Goal: Task Accomplishment & Management: Use online tool/utility

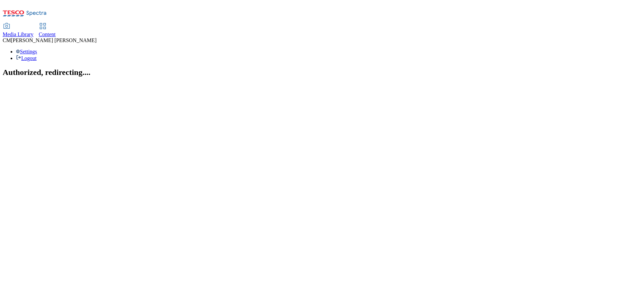
click at [56, 24] on link "Content" at bounding box center [47, 31] width 17 height 14
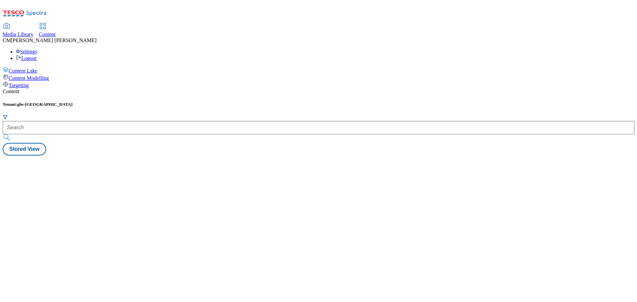
click at [147, 102] on div "Tenant: ghs-[GEOGRAPHIC_DATA]" at bounding box center [319, 122] width 632 height 41
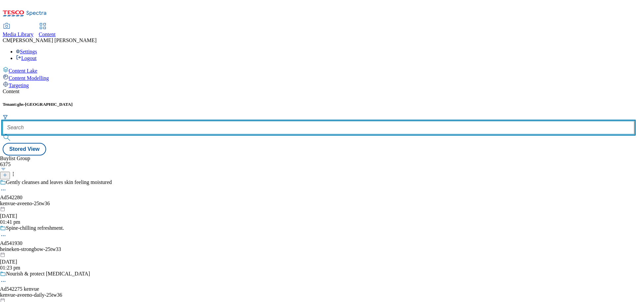
click at [148, 121] on input "text" at bounding box center [319, 127] width 632 height 13
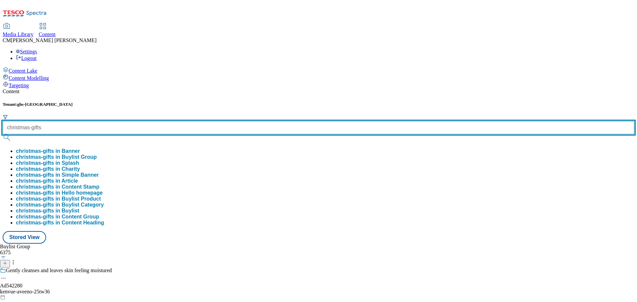
click at [3, 134] on button "submit" at bounding box center [7, 137] width 9 height 7
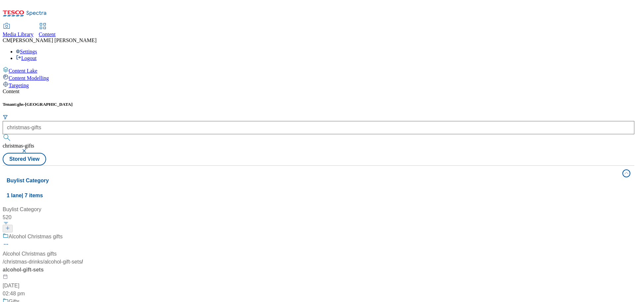
click at [270, 89] on div "Content" at bounding box center [319, 92] width 632 height 6
click at [43, 193] on span "1 lane | 7 items" at bounding box center [25, 196] width 36 height 6
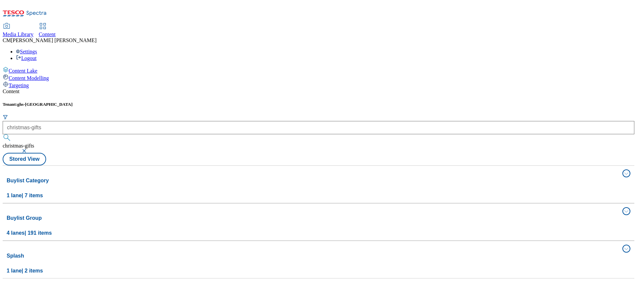
click at [599, 166] on div "Buylist Category 1 lane | 7 items Buylist Category 520 Alcohol Christmas gifts …" at bounding box center [319, 222] width 632 height 113
click at [599, 204] on button "Buylist Group 4 lanes | 191 items" at bounding box center [319, 222] width 632 height 37
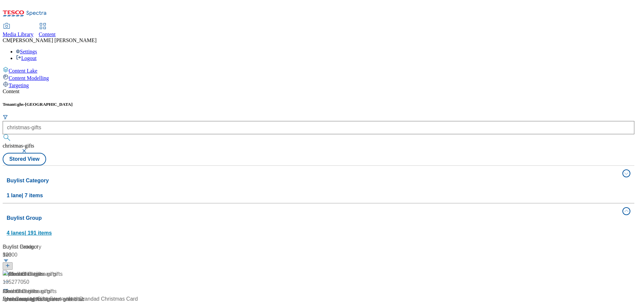
scroll to position [1028, 0]
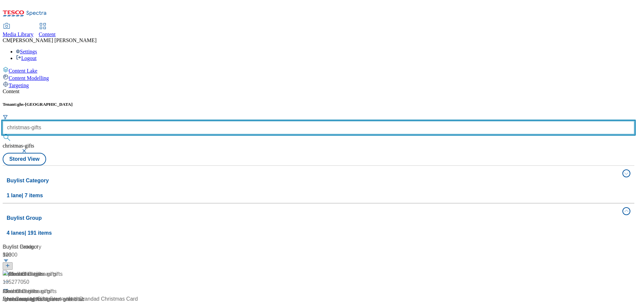
click at [167, 121] on div "christmas-gifts" at bounding box center [319, 132] width 632 height 22
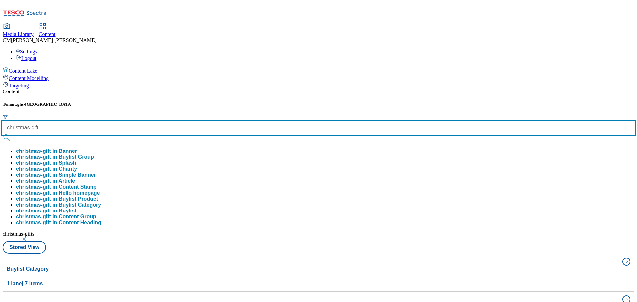
click at [3, 134] on button "submit" at bounding box center [7, 137] width 9 height 7
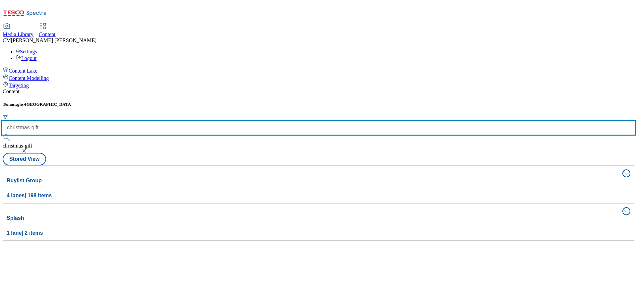
drag, startPoint x: 165, startPoint y: 55, endPoint x: 155, endPoint y: 55, distance: 9.6
click at [155, 121] on input "christmas-gift" at bounding box center [319, 127] width 632 height 13
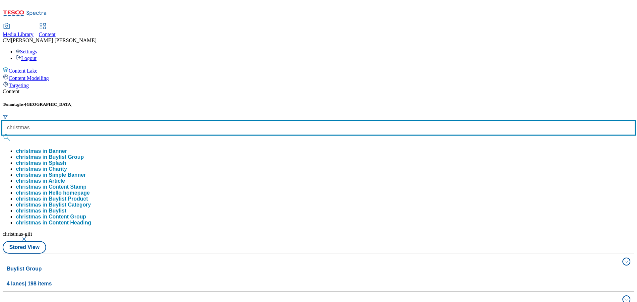
type input "christmas"
click at [3, 134] on button "submit" at bounding box center [7, 137] width 9 height 7
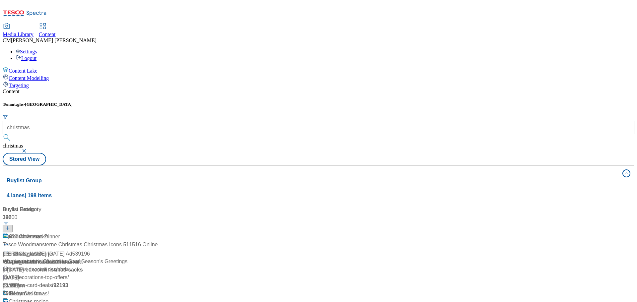
click at [254, 24] on div "Media Library Content [PERSON_NAME] Settings Logout" at bounding box center [319, 43] width 632 height 38
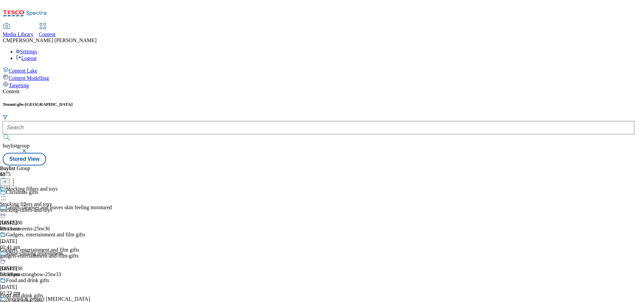
scroll to position [730, 0]
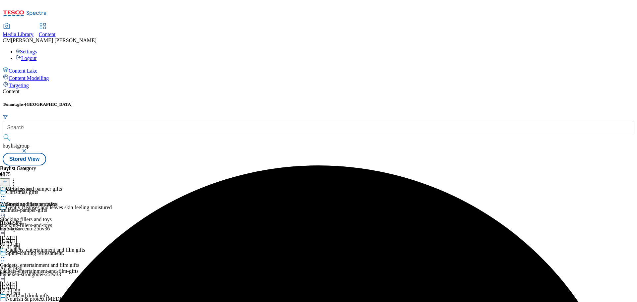
click at [7, 193] on icon at bounding box center [3, 196] width 7 height 7
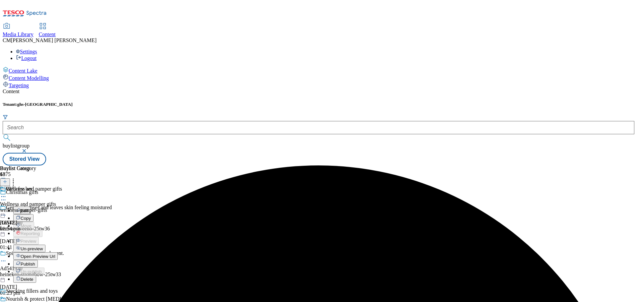
click at [43, 246] on span "Un-preview" at bounding box center [32, 248] width 22 height 5
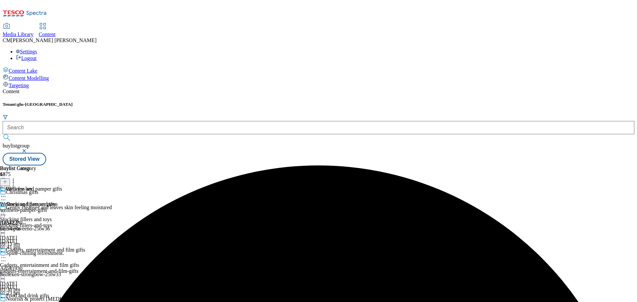
click at [62, 207] on div "wellness-pamper-gifts" at bounding box center [31, 210] width 62 height 6
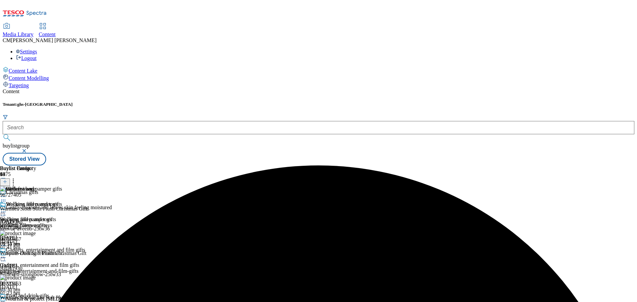
click at [17, 177] on icon at bounding box center [13, 180] width 7 height 7
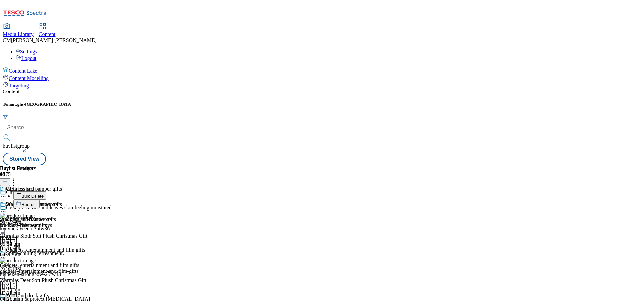
click at [40, 200] on button "Reorder" at bounding box center [26, 204] width 27 height 8
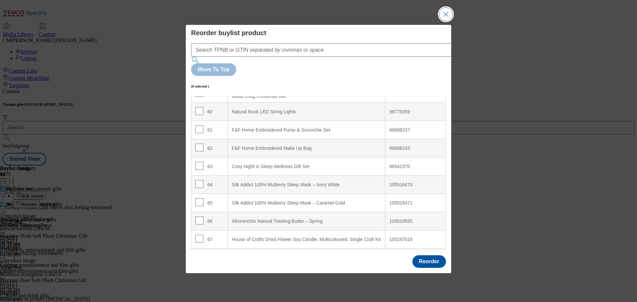
scroll to position [1120, 0]
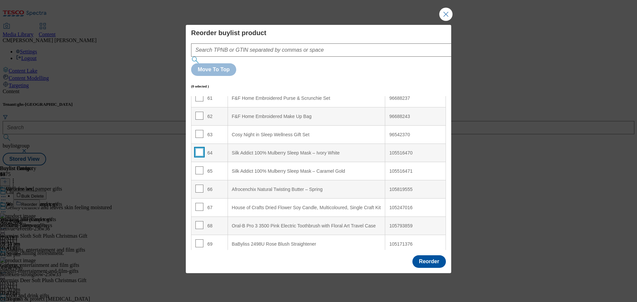
click at [200, 148] on input "Modal" at bounding box center [199, 152] width 8 height 8
checkbox input "true"
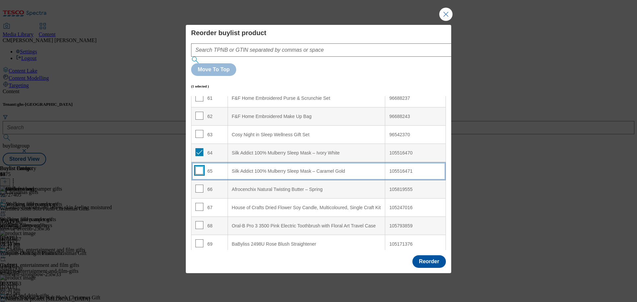
click at [198, 167] on input "Modal" at bounding box center [199, 171] width 8 height 8
checkbox input "true"
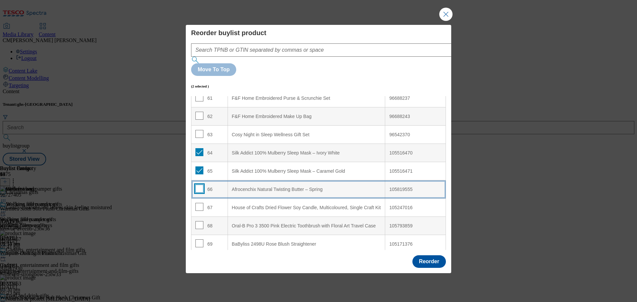
click at [196, 185] on input "Modal" at bounding box center [199, 189] width 8 height 8
checkbox input "true"
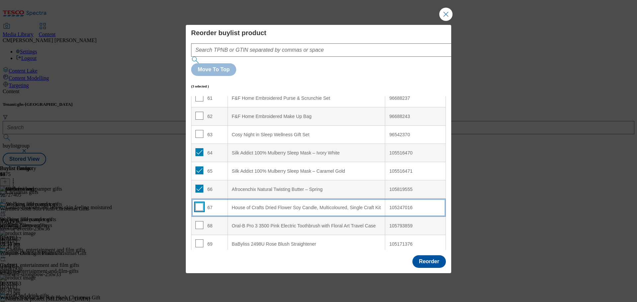
click at [199, 203] on input "Modal" at bounding box center [199, 207] width 8 height 8
checkbox input "true"
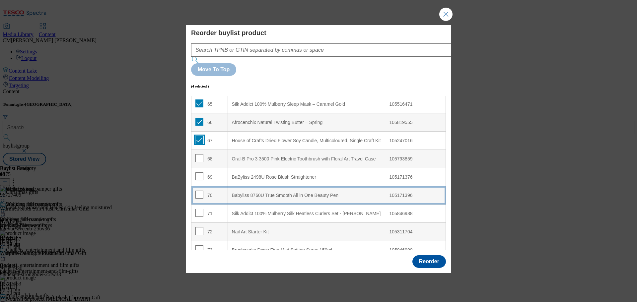
scroll to position [1186, 0]
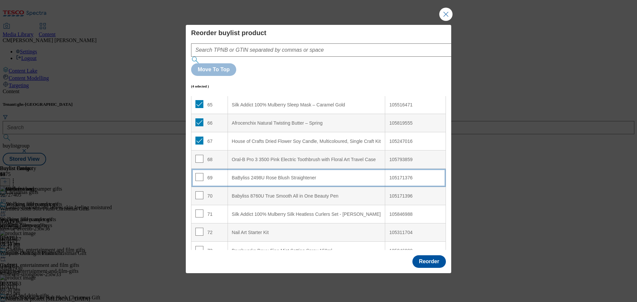
click at [196, 169] on td "69" at bounding box center [209, 178] width 36 height 18
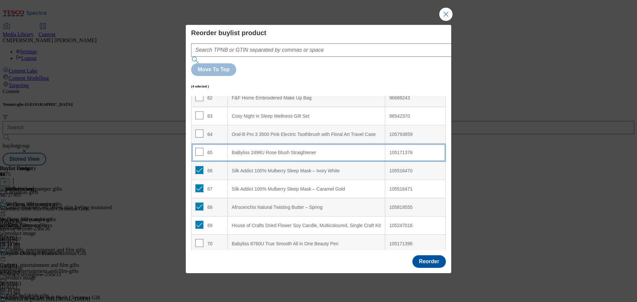
scroll to position [1180, 0]
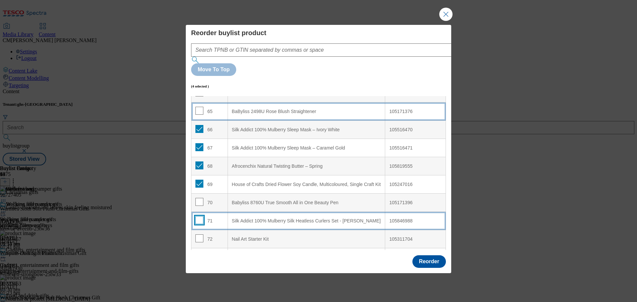
click at [198, 216] on input "Modal" at bounding box center [199, 220] width 8 height 8
checkbox input "true"
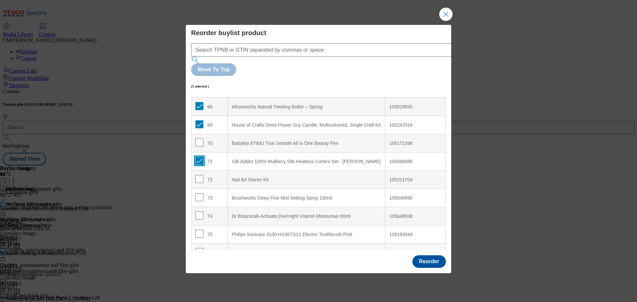
scroll to position [1313, 0]
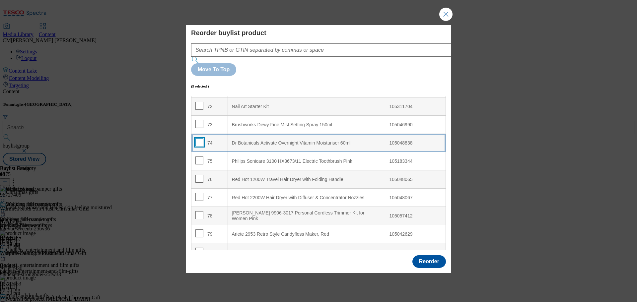
click at [197, 138] on input "Modal" at bounding box center [199, 142] width 8 height 8
checkbox input "true"
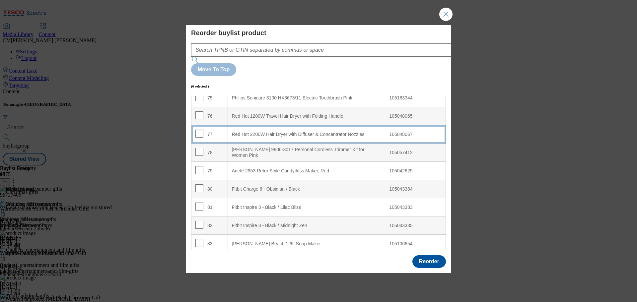
scroll to position [1379, 0]
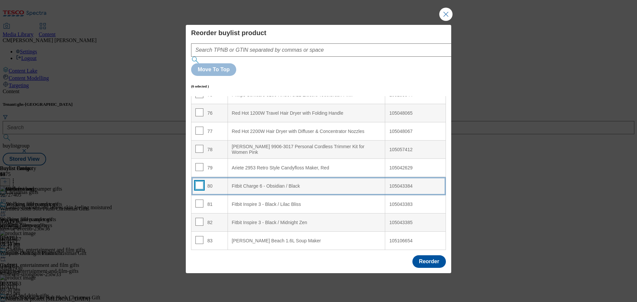
click at [199, 181] on input "Modal" at bounding box center [199, 185] width 8 height 8
checkbox input "true"
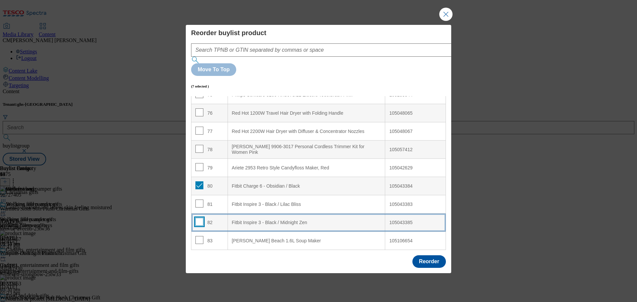
click at [201, 218] on input "Modal" at bounding box center [199, 222] width 8 height 8
checkbox input "true"
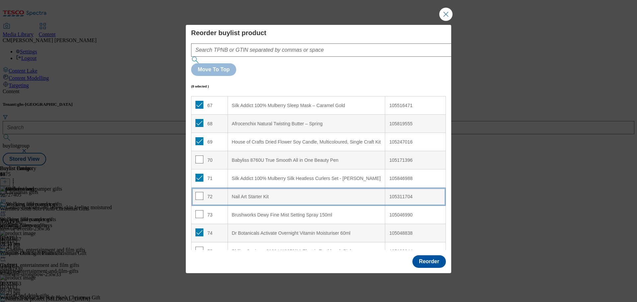
scroll to position [1220, 0]
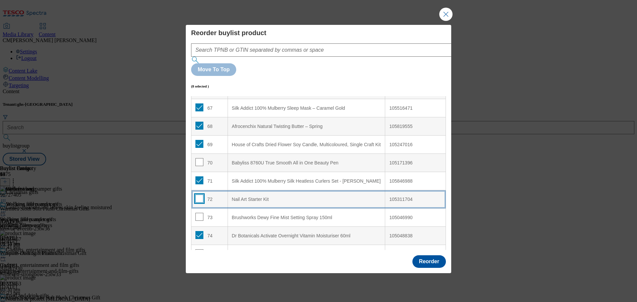
click at [200, 195] on input "Modal" at bounding box center [199, 199] width 8 height 8
checkbox input "true"
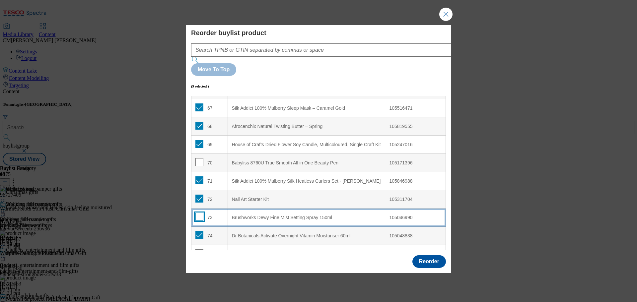
click at [199, 213] on input "Modal" at bounding box center [199, 217] width 8 height 8
checkbox input "true"
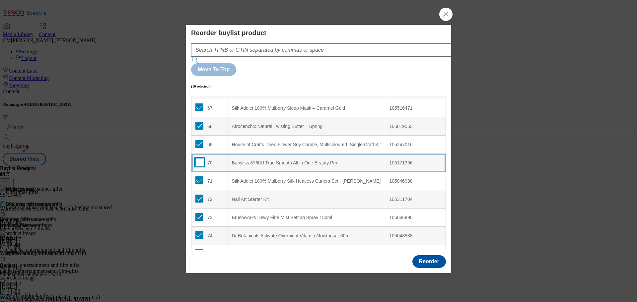
click at [199, 158] on input "Modal" at bounding box center [199, 162] width 8 height 8
checkbox input "true"
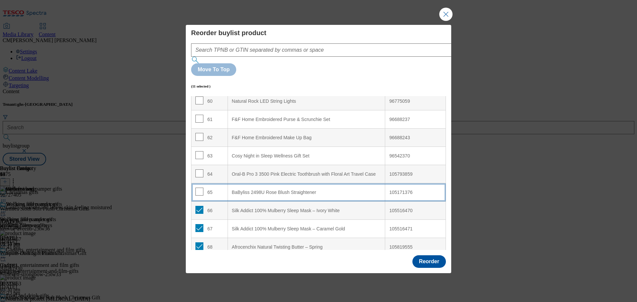
scroll to position [1087, 0]
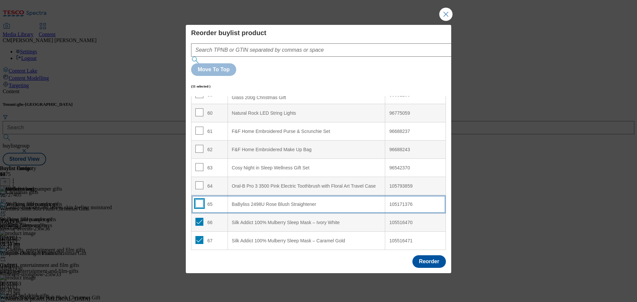
click at [202, 200] on input "Modal" at bounding box center [199, 204] width 8 height 8
checkbox input "true"
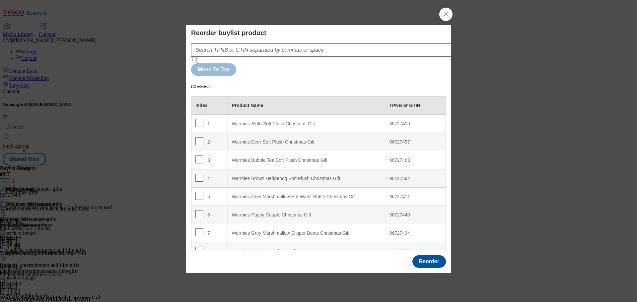
scroll to position [133, 0]
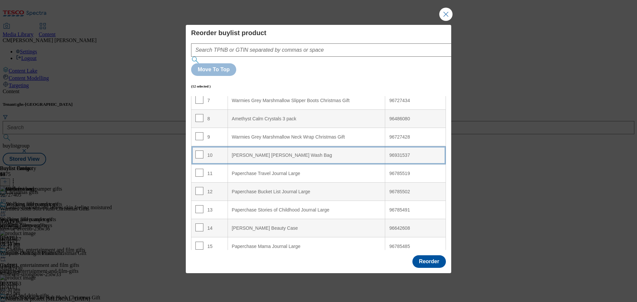
click at [284, 146] on Bag "[PERSON_NAME] [PERSON_NAME] Wash Bag" at bounding box center [307, 155] width 158 height 18
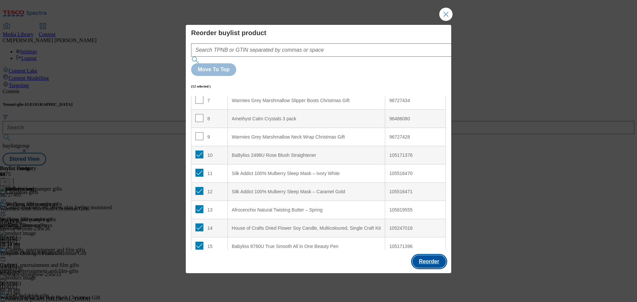
click at [433, 255] on button "Reorder" at bounding box center [429, 261] width 34 height 13
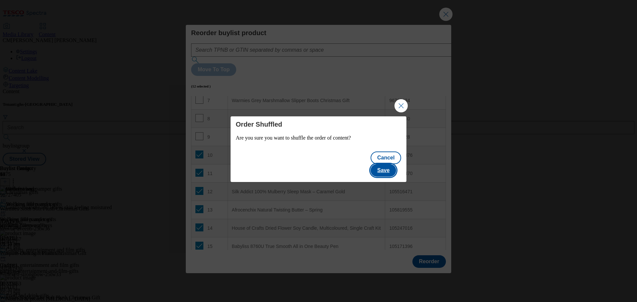
click at [392, 164] on button "Save" at bounding box center [384, 170] width 26 height 13
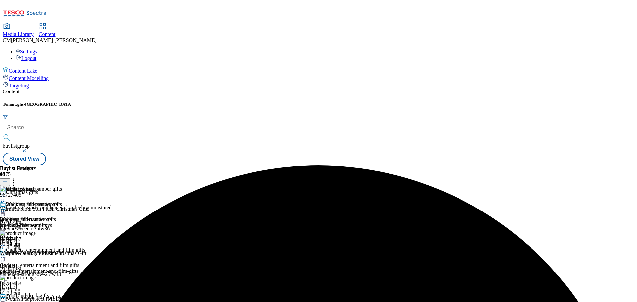
click at [85, 186] on div "Gifts for her" at bounding box center [42, 193] width 85 height 15
click at [7, 193] on icon at bounding box center [3, 196] width 7 height 7
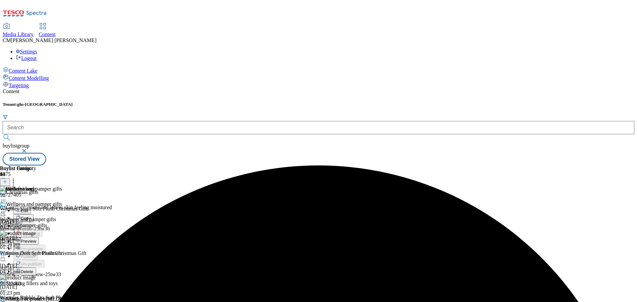
click at [36, 239] on span "Preview" at bounding box center [29, 241] width 16 height 5
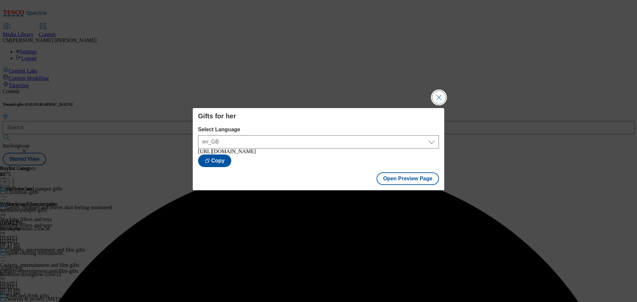
click at [437, 100] on button "Close Modal" at bounding box center [438, 97] width 13 height 13
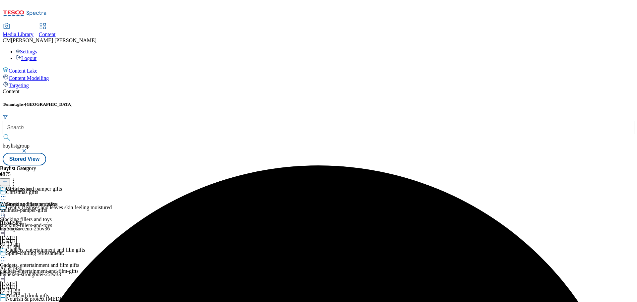
click at [7, 193] on icon at bounding box center [3, 196] width 7 height 7
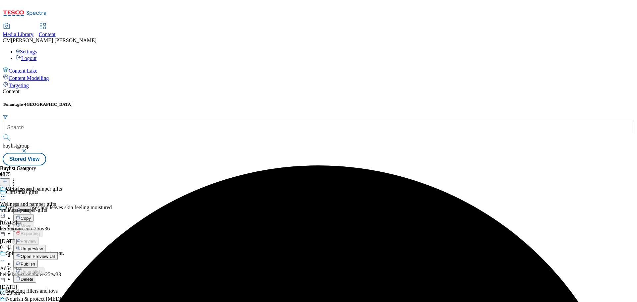
click at [35, 262] on span "Publish" at bounding box center [28, 264] width 15 height 5
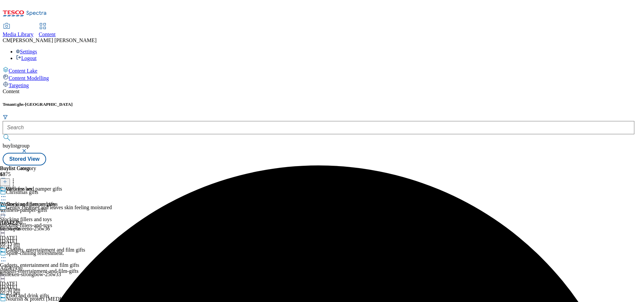
scroll to position [1065, 0]
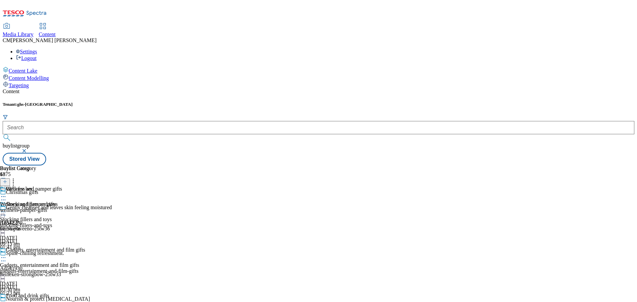
drag, startPoint x: 274, startPoint y: 194, endPoint x: 372, endPoint y: 208, distance: 98.8
click at [62, 208] on div "Wellness and pamper gifts Wellness and pamper gifts wellness-pamper-gifts [DATE…" at bounding box center [31, 209] width 62 height 46
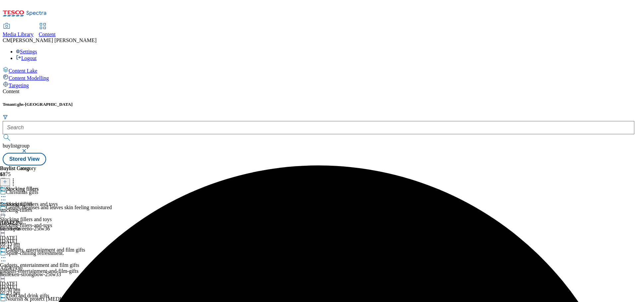
click at [7, 193] on icon at bounding box center [3, 196] width 7 height 7
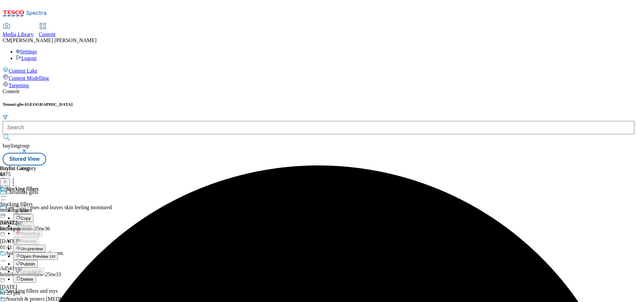
click at [43, 246] on span "Un-preview" at bounding box center [32, 248] width 22 height 5
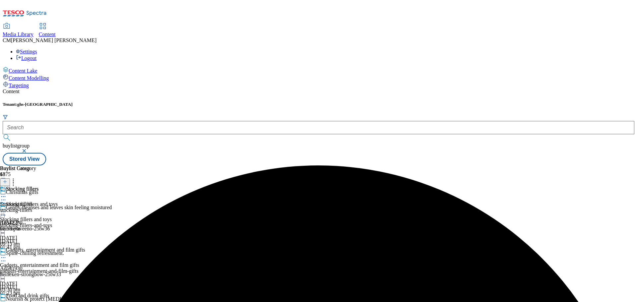
click at [38, 186] on div "Stocking fillers Stocking fillers stocking-fillers [DATE] 01:59 pm" at bounding box center [19, 209] width 38 height 46
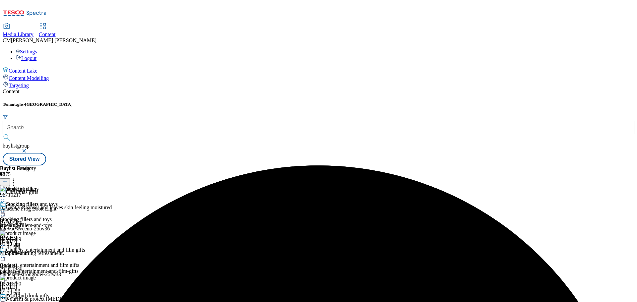
click at [7, 209] on icon at bounding box center [3, 212] width 7 height 7
click at [17, 177] on icon at bounding box center [13, 180] width 7 height 7
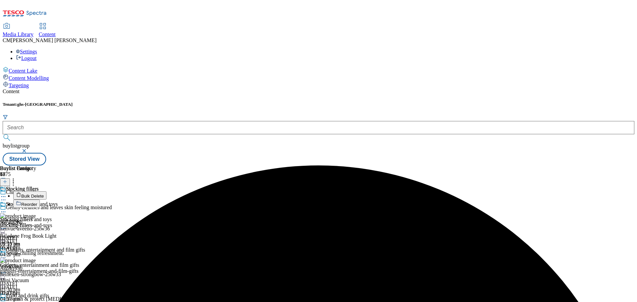
click at [40, 200] on button "Reorder" at bounding box center [26, 204] width 27 height 8
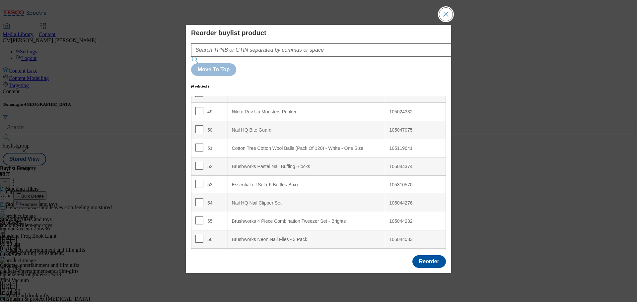
scroll to position [938, 0]
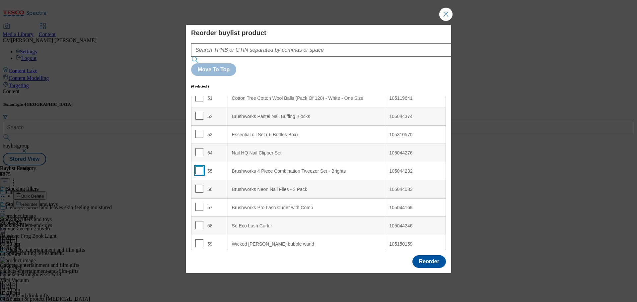
click at [197, 167] on input "Modal" at bounding box center [199, 171] width 8 height 8
checkbox input "true"
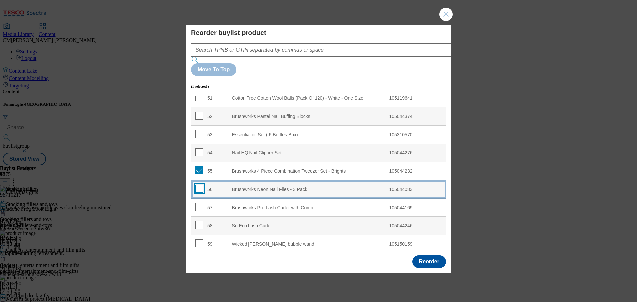
click at [199, 185] on input "Modal" at bounding box center [199, 189] width 8 height 8
checkbox input "true"
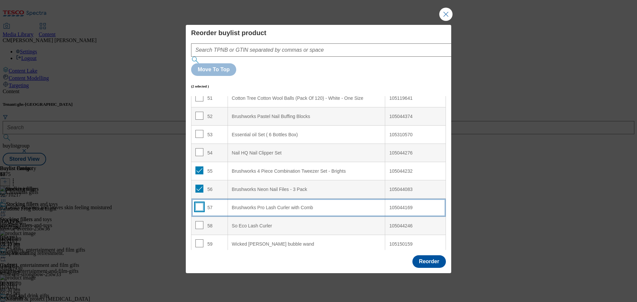
click at [197, 203] on input "Modal" at bounding box center [199, 207] width 8 height 8
checkbox input "true"
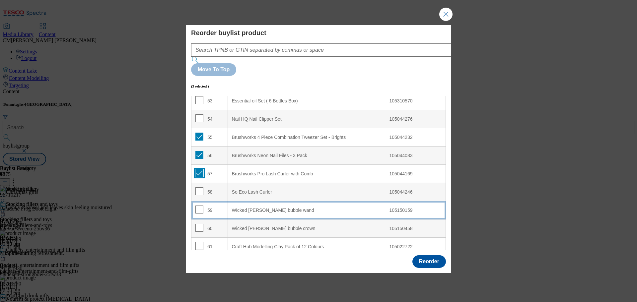
scroll to position [1037, 0]
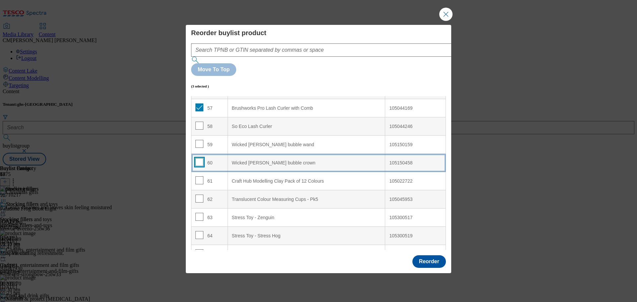
click at [199, 158] on input "Modal" at bounding box center [199, 162] width 8 height 8
checkbox input "true"
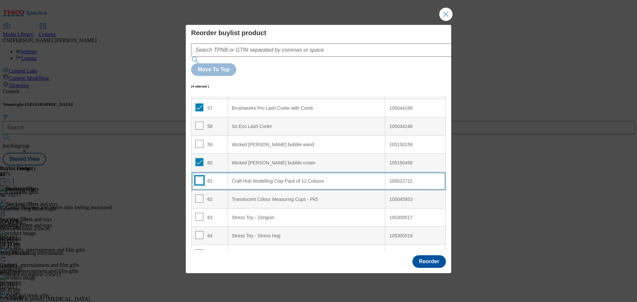
click at [201, 176] on input "Modal" at bounding box center [199, 180] width 8 height 8
checkbox input "true"
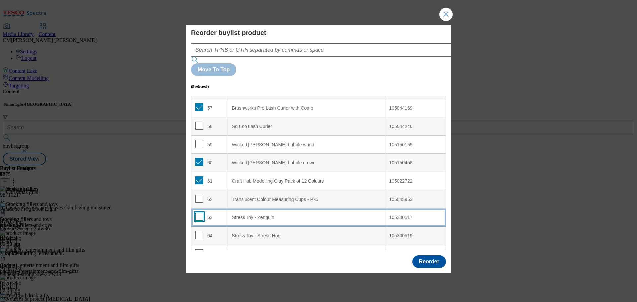
click at [198, 213] on input "Modal" at bounding box center [199, 217] width 8 height 8
checkbox input "true"
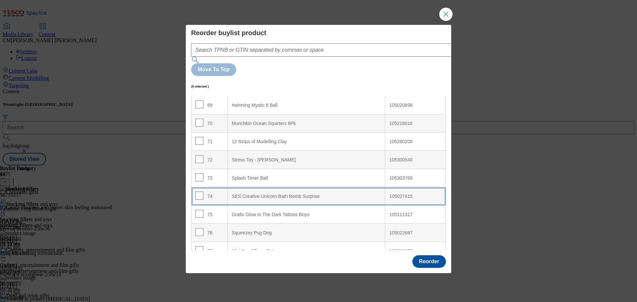
scroll to position [1269, 0]
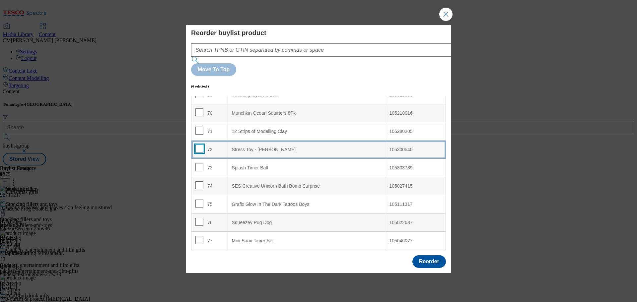
click at [199, 145] on input "Modal" at bounding box center [199, 149] width 8 height 8
checkbox input "true"
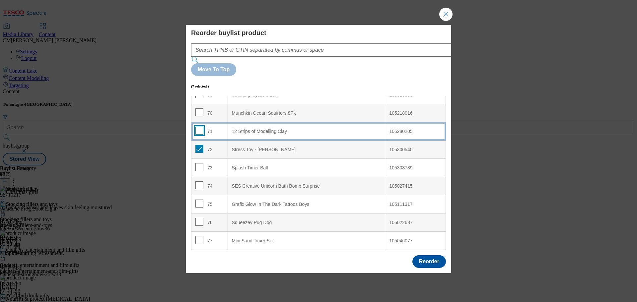
click at [200, 127] on input "Modal" at bounding box center [199, 131] width 8 height 8
checkbox input "true"
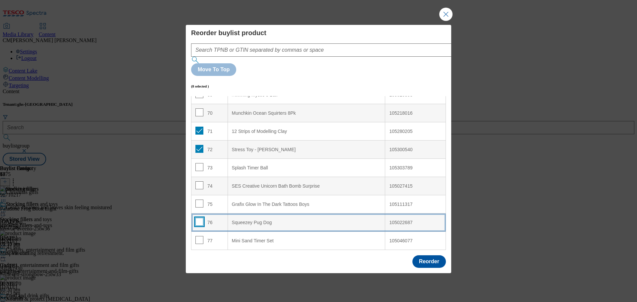
click at [196, 218] on input "Modal" at bounding box center [199, 222] width 8 height 8
checkbox input "true"
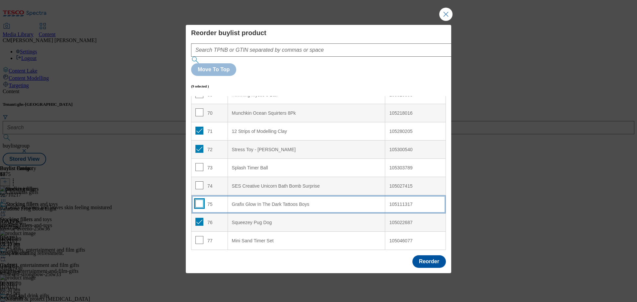
click at [196, 200] on input "Modal" at bounding box center [199, 204] width 8 height 8
checkbox input "true"
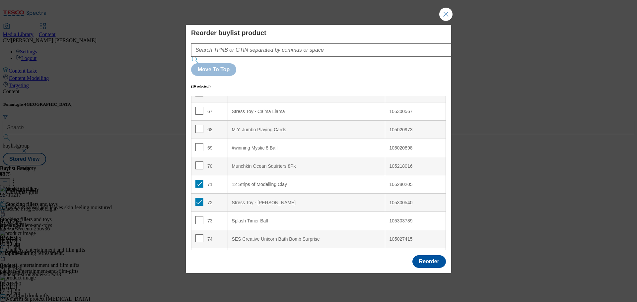
scroll to position [1203, 0]
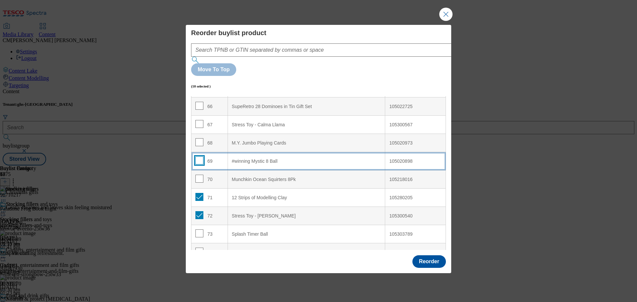
click at [200, 157] on input "Modal" at bounding box center [199, 161] width 8 height 8
checkbox input "true"
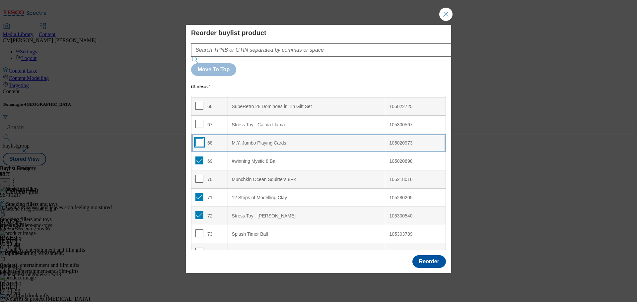
click at [198, 138] on input "Modal" at bounding box center [199, 142] width 8 height 8
checkbox input "true"
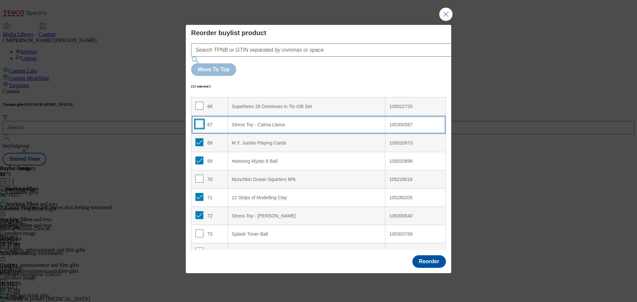
click at [201, 120] on input "Modal" at bounding box center [199, 124] width 8 height 8
checkbox input "true"
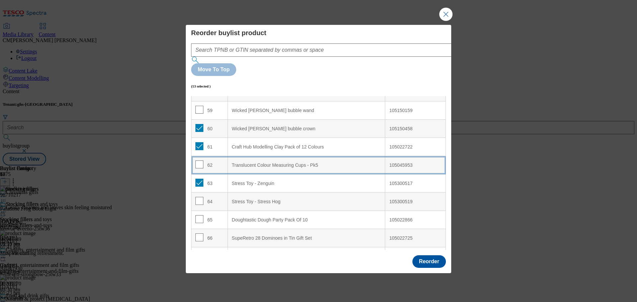
scroll to position [1070, 0]
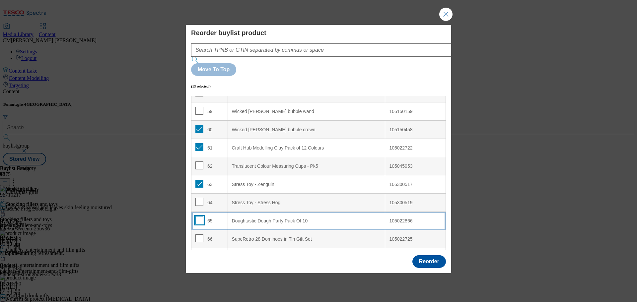
click at [197, 216] on input "Modal" at bounding box center [199, 220] width 8 height 8
checkbox input "true"
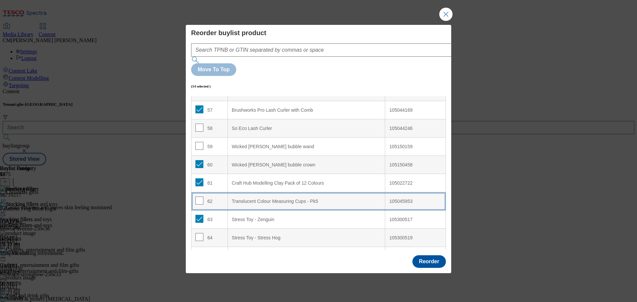
scroll to position [1004, 0]
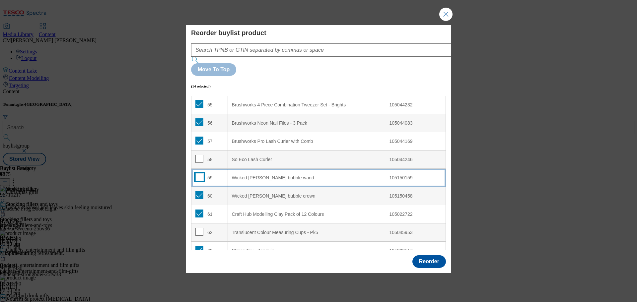
click at [197, 173] on input "Modal" at bounding box center [199, 177] width 8 height 8
checkbox input "true"
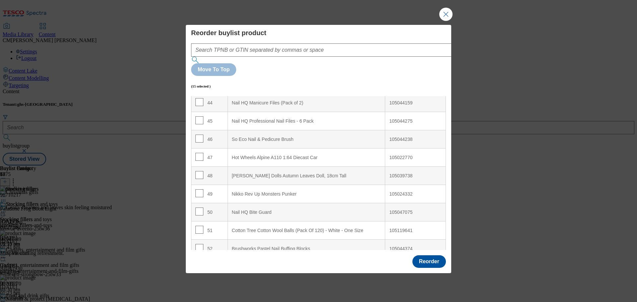
scroll to position [805, 0]
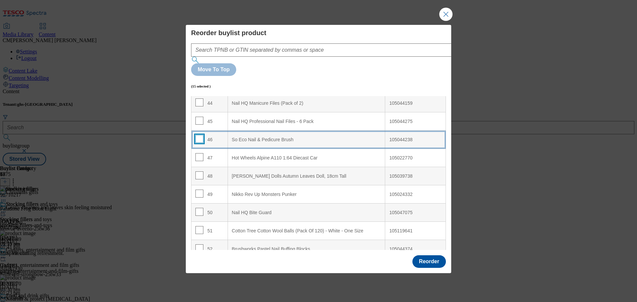
click at [197, 135] on input "Modal" at bounding box center [199, 139] width 8 height 8
checkbox input "true"
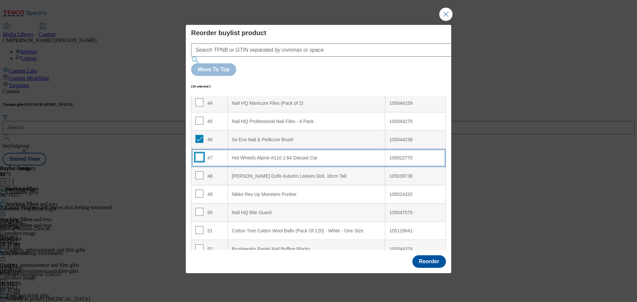
click at [201, 153] on input "Modal" at bounding box center [199, 157] width 8 height 8
checkbox input "true"
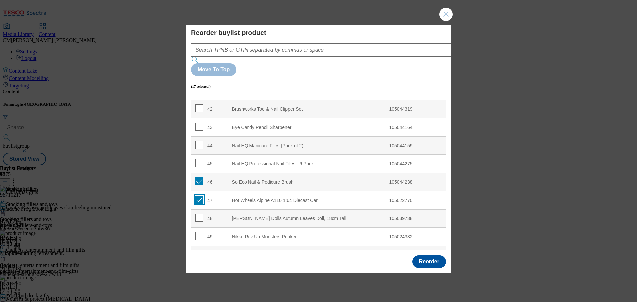
scroll to position [706, 0]
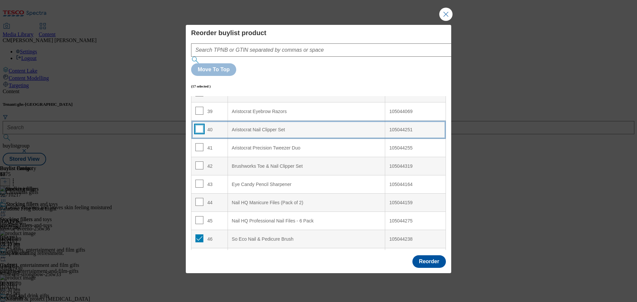
click at [201, 125] on input "Modal" at bounding box center [199, 129] width 8 height 8
checkbox input "true"
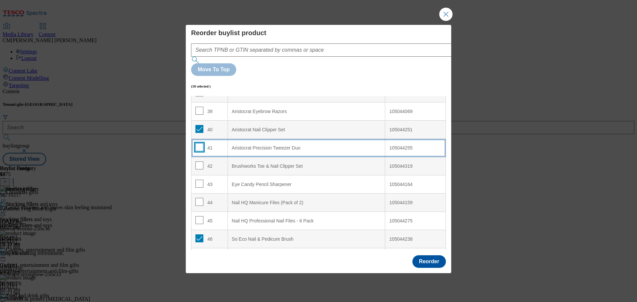
click at [201, 143] on input "Modal" at bounding box center [199, 147] width 8 height 8
checkbox input "true"
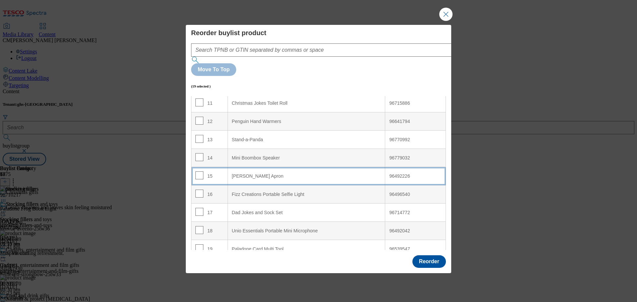
scroll to position [142, 0]
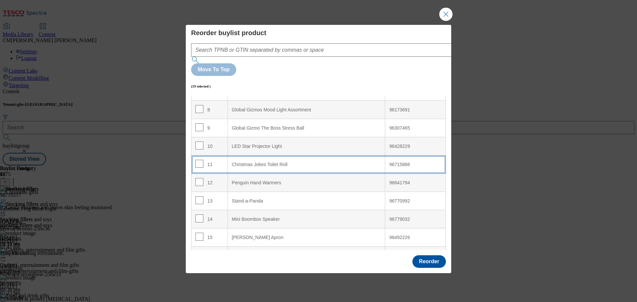
click at [287, 156] on Roll "Christmas Jokes Toilet Roll" at bounding box center [307, 165] width 158 height 18
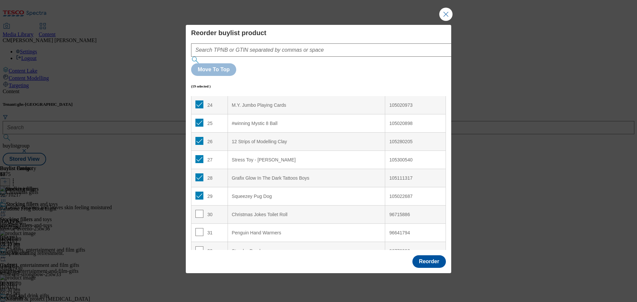
scroll to position [440, 0]
click at [412, 255] on div "Reorder" at bounding box center [429, 261] width 34 height 13
click at [418, 255] on button "Reorder" at bounding box center [429, 261] width 34 height 13
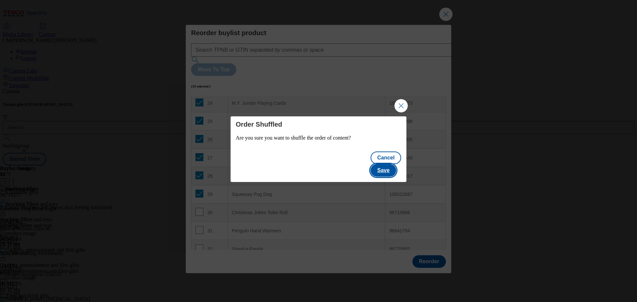
click at [388, 166] on button "Save" at bounding box center [384, 170] width 26 height 13
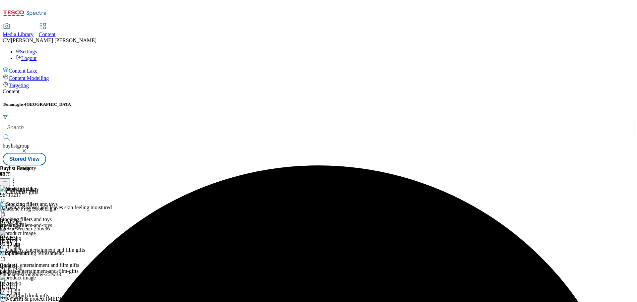
click at [7, 193] on icon at bounding box center [3, 196] width 7 height 7
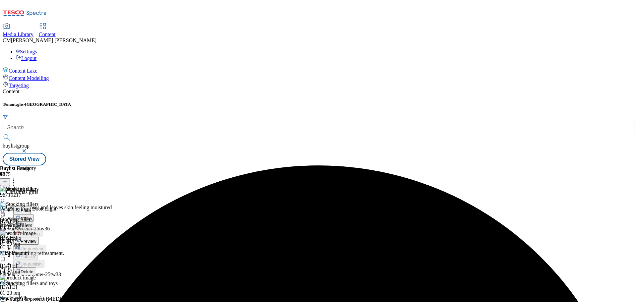
click at [39, 238] on div "Preview" at bounding box center [26, 241] width 26 height 6
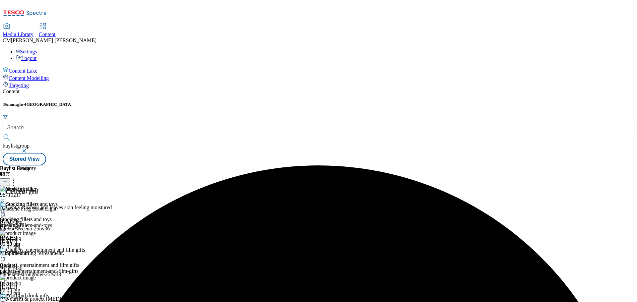
click at [7, 193] on icon at bounding box center [3, 196] width 7 height 7
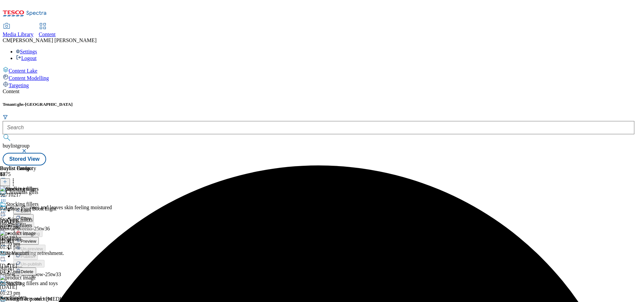
click at [36, 239] on span "Preview" at bounding box center [29, 241] width 16 height 5
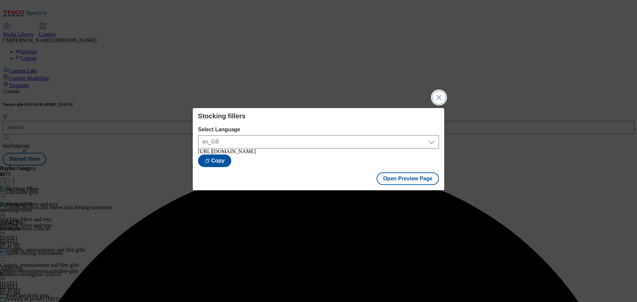
click at [434, 98] on button "Close Modal" at bounding box center [438, 97] width 13 height 13
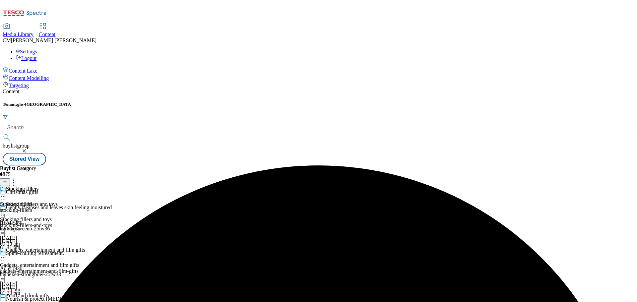
click at [7, 193] on icon at bounding box center [3, 196] width 7 height 7
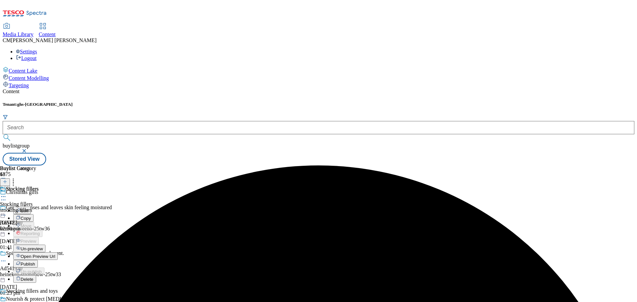
click at [38, 260] on button "Publish" at bounding box center [25, 264] width 25 height 8
